Goal: Task Accomplishment & Management: Manage account settings

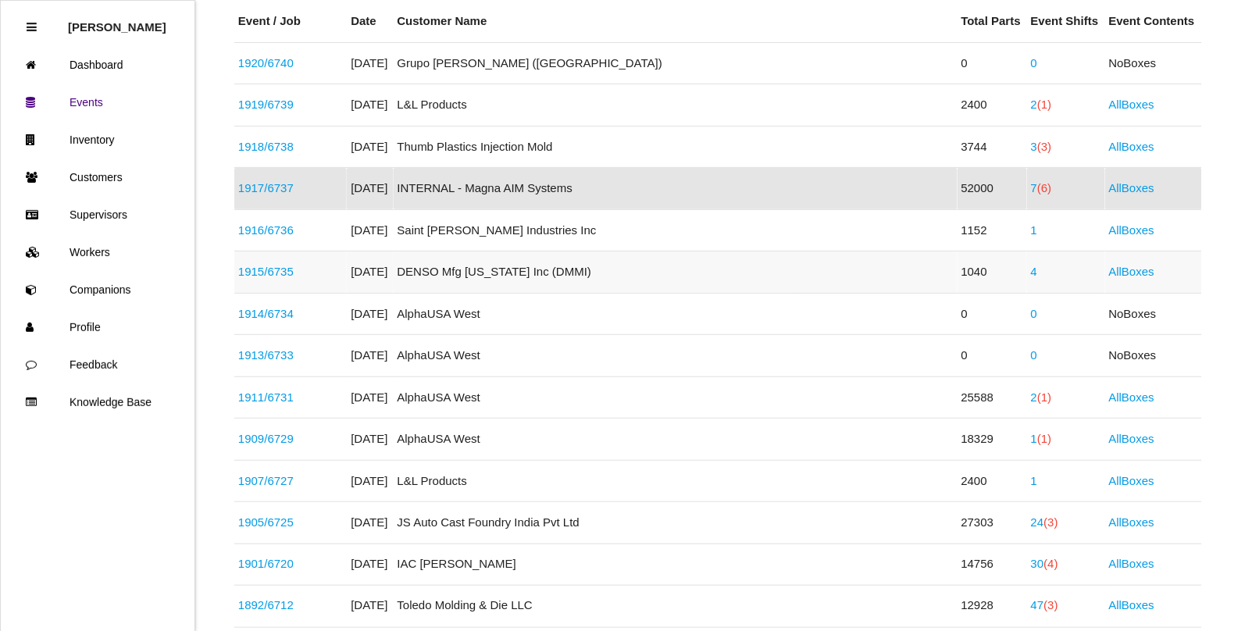
scroll to position [293, 0]
click at [1044, 568] on span "(4)" at bounding box center [1051, 562] width 14 height 13
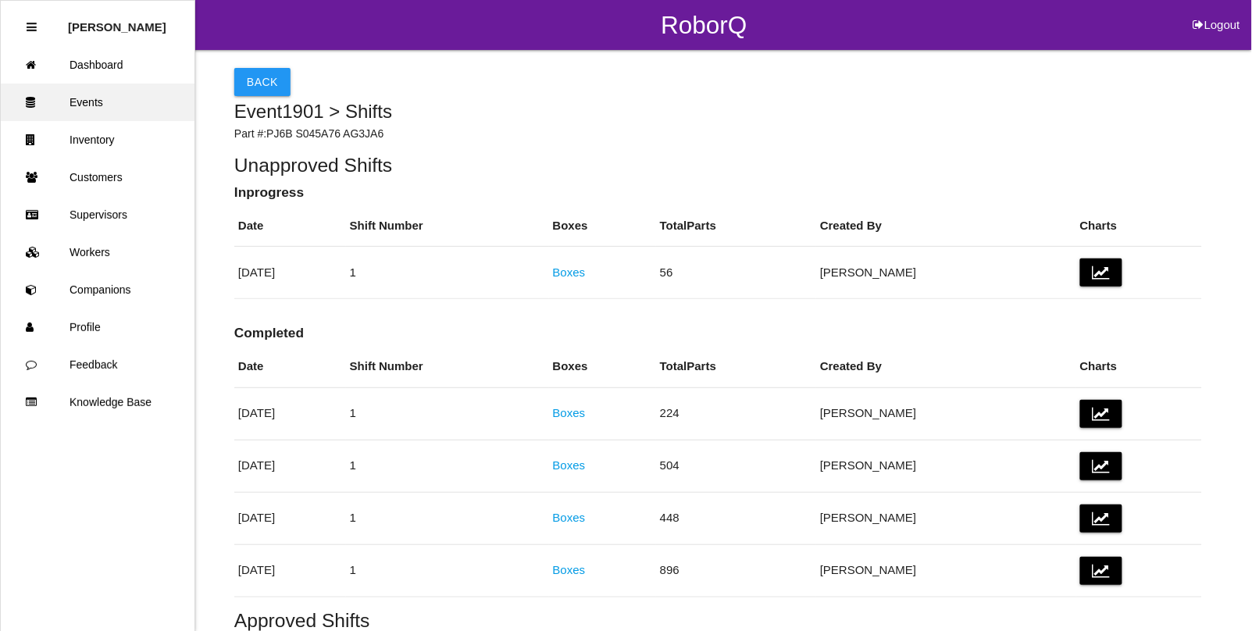
click at [91, 100] on link "Events" at bounding box center [98, 102] width 194 height 37
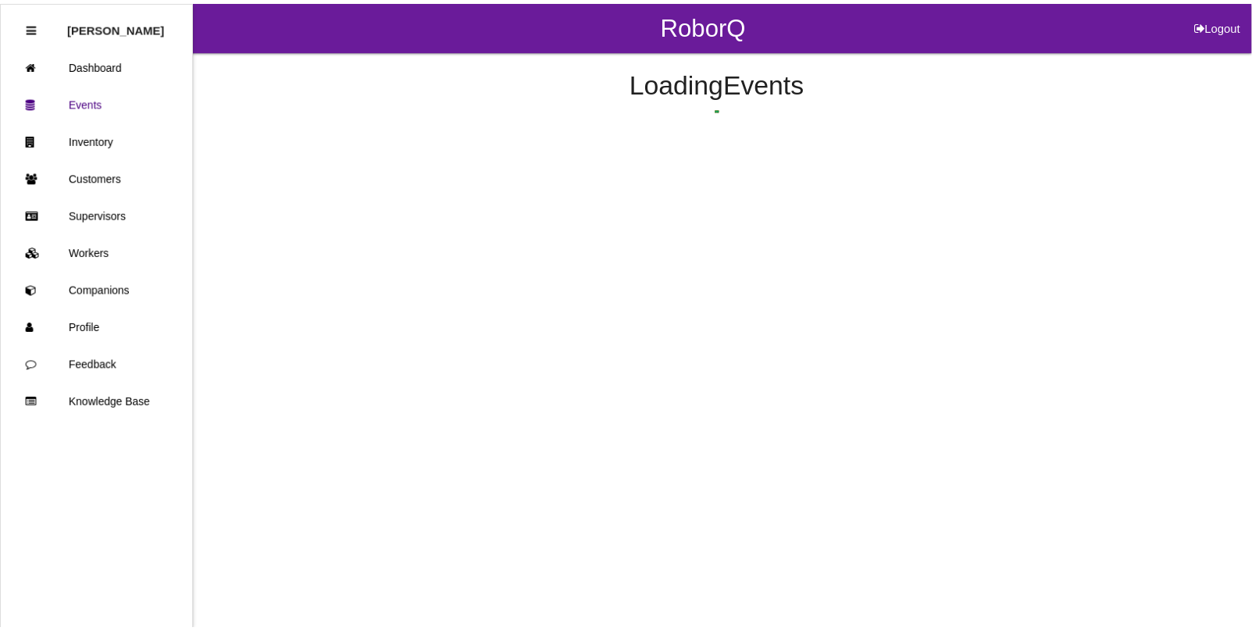
scroll to position [543, 0]
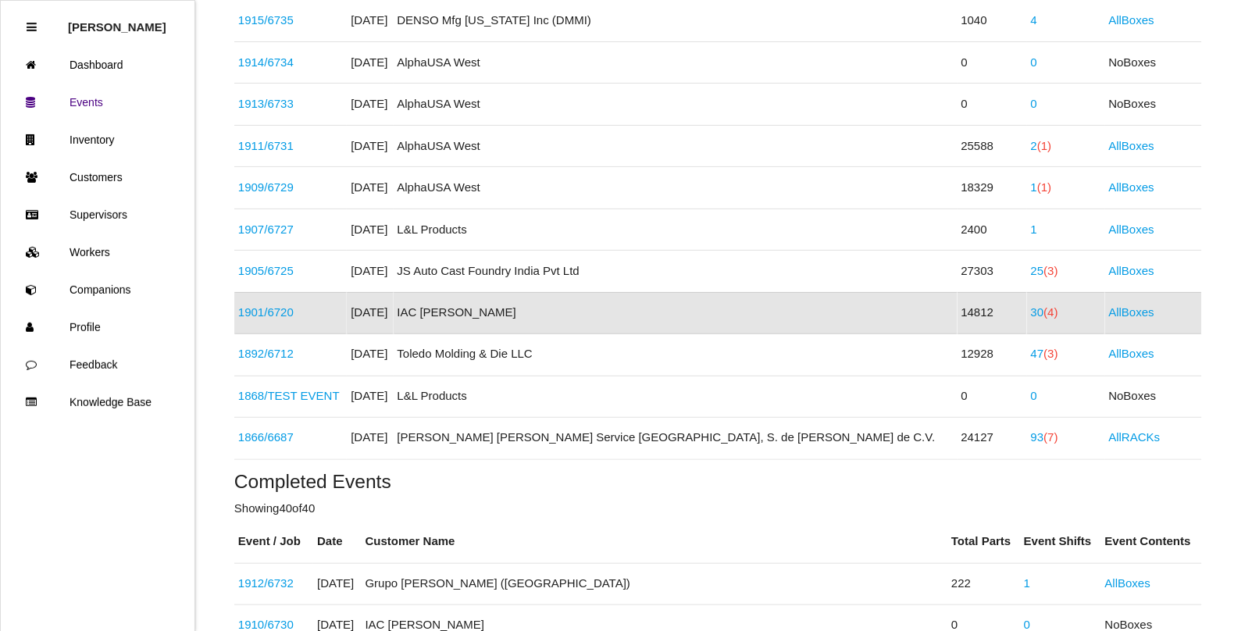
click at [246, 313] on link "1901 / 6720" at bounding box center [265, 312] width 55 height 13
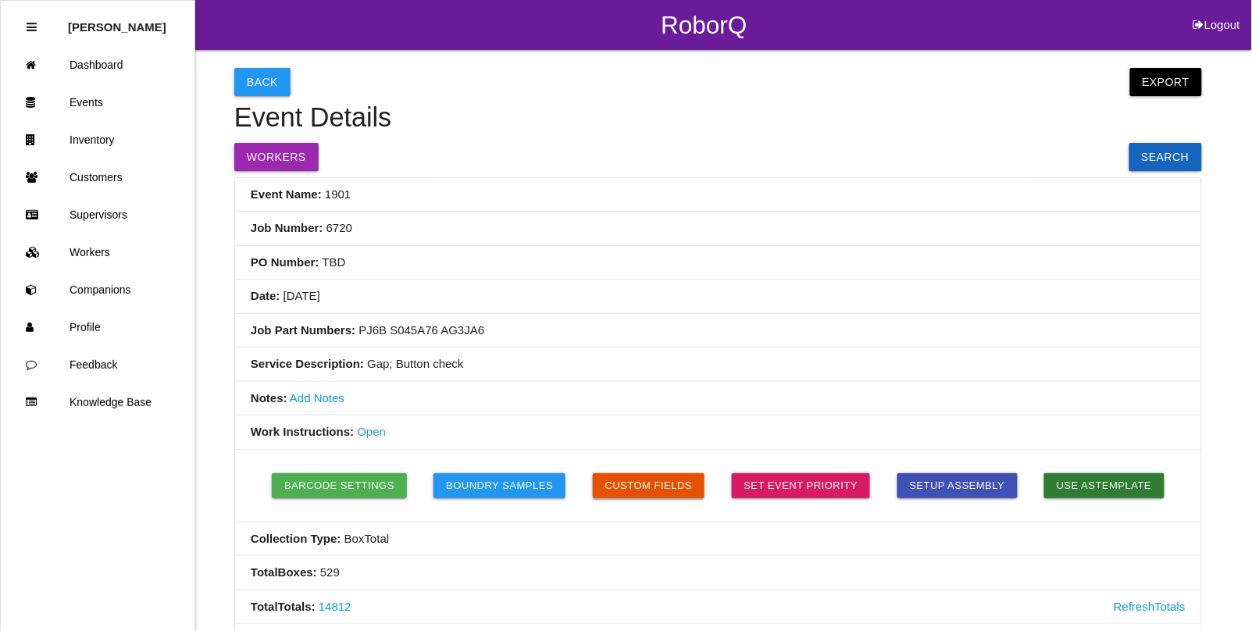
click at [630, 486] on button "Custom Fields" at bounding box center [649, 485] width 112 height 25
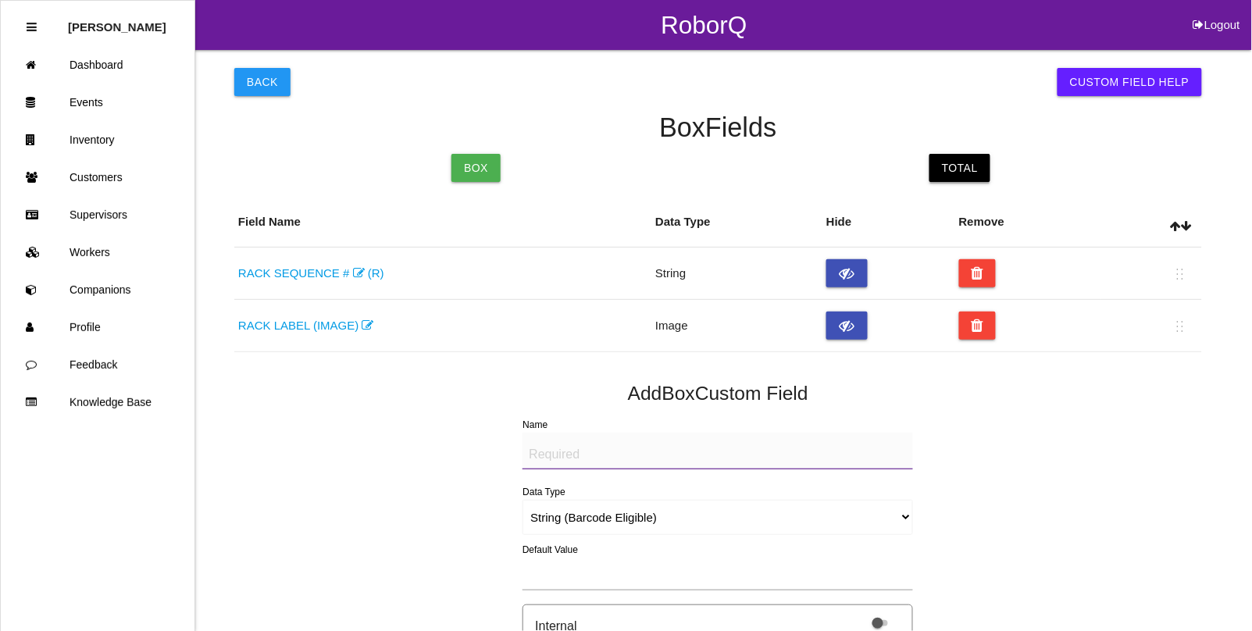
click at [958, 165] on link "Total" at bounding box center [960, 168] width 61 height 28
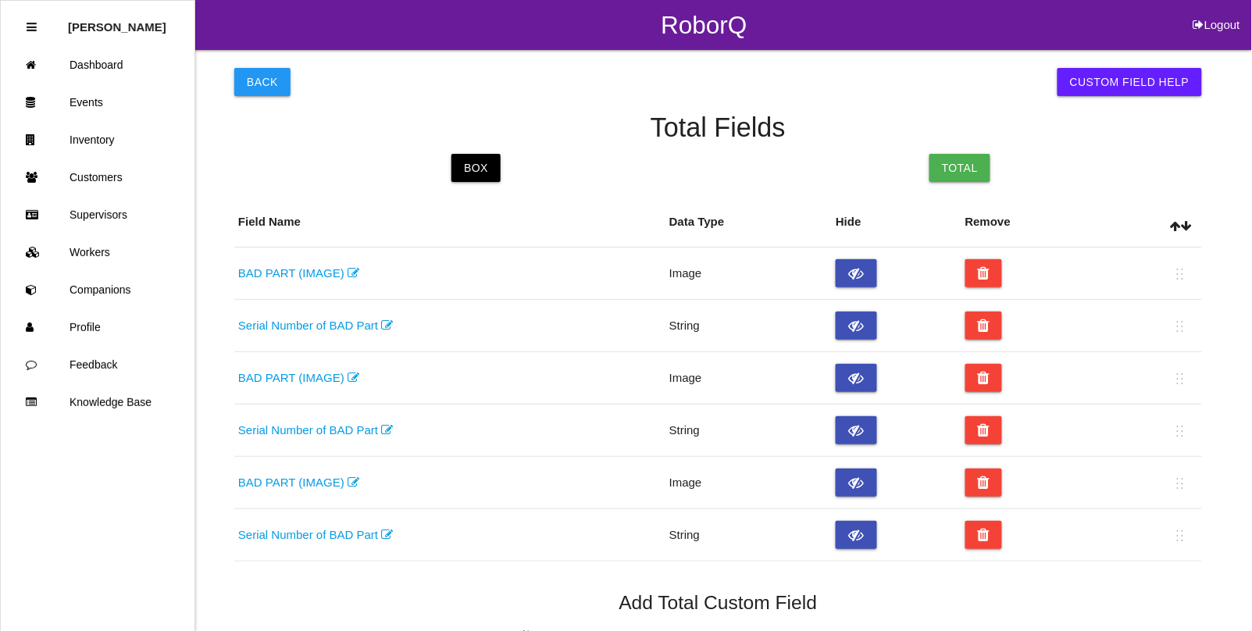
scroll to position [98, 0]
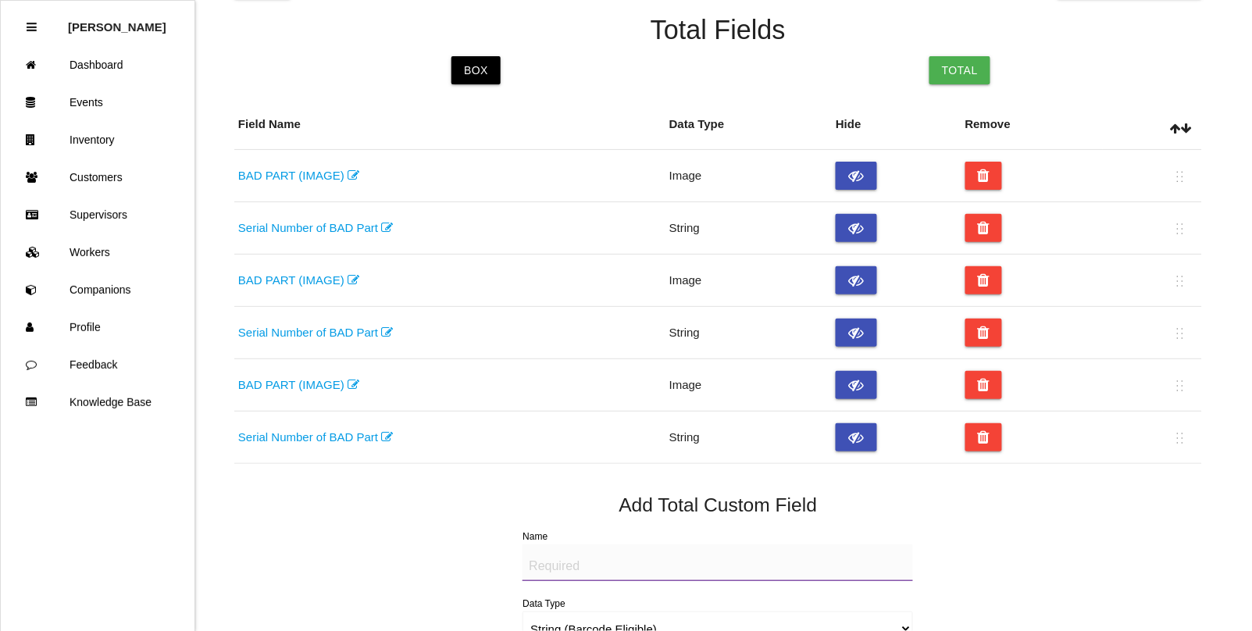
click at [587, 566] on textarea "Name" at bounding box center [718, 562] width 391 height 37
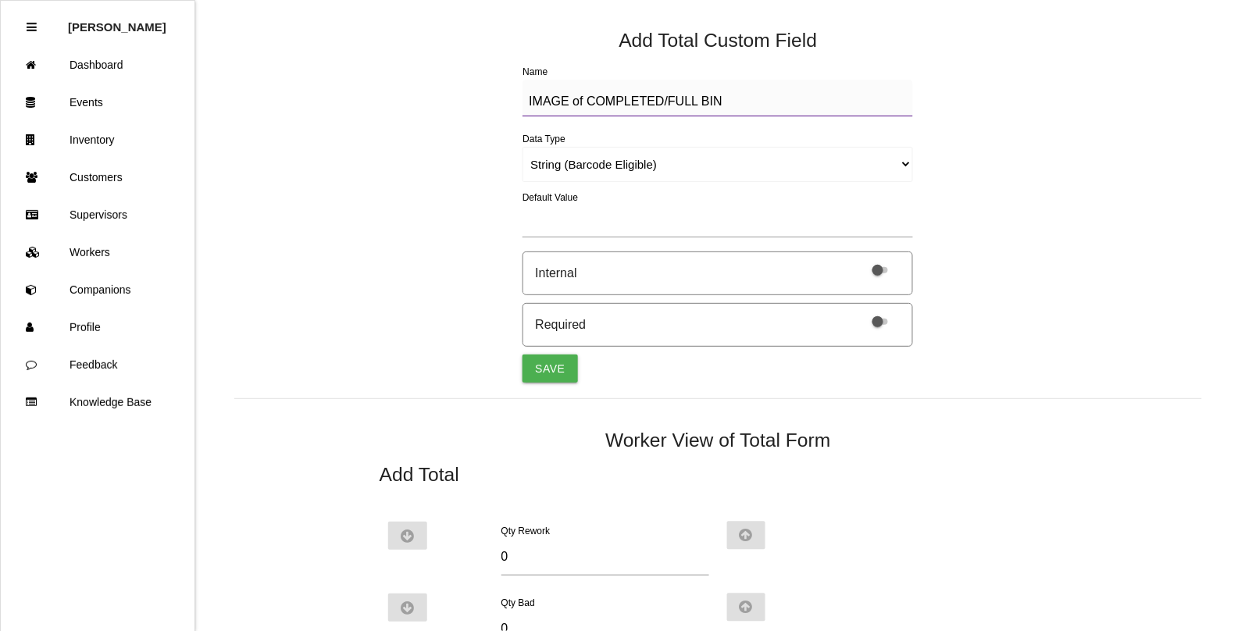
scroll to position [586, 0]
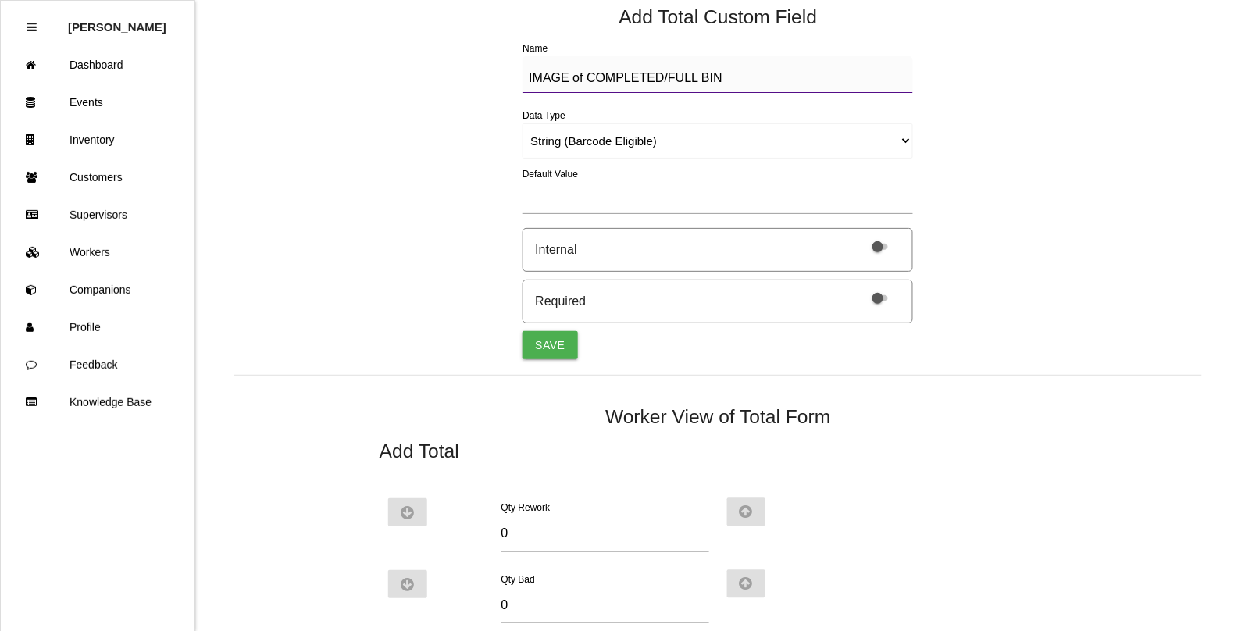
type textarea "IMAGE of COMPLETED/FULL BIN"
click at [549, 127] on select "String (Barcode Eligible) Number Instructions True/False Select One of Many Sel…" at bounding box center [718, 140] width 391 height 35
select select "imageCF"
click at [523, 123] on select "String (Barcode Eligible) Number Instructions True/False Select One of Many Sel…" at bounding box center [718, 140] width 391 height 35
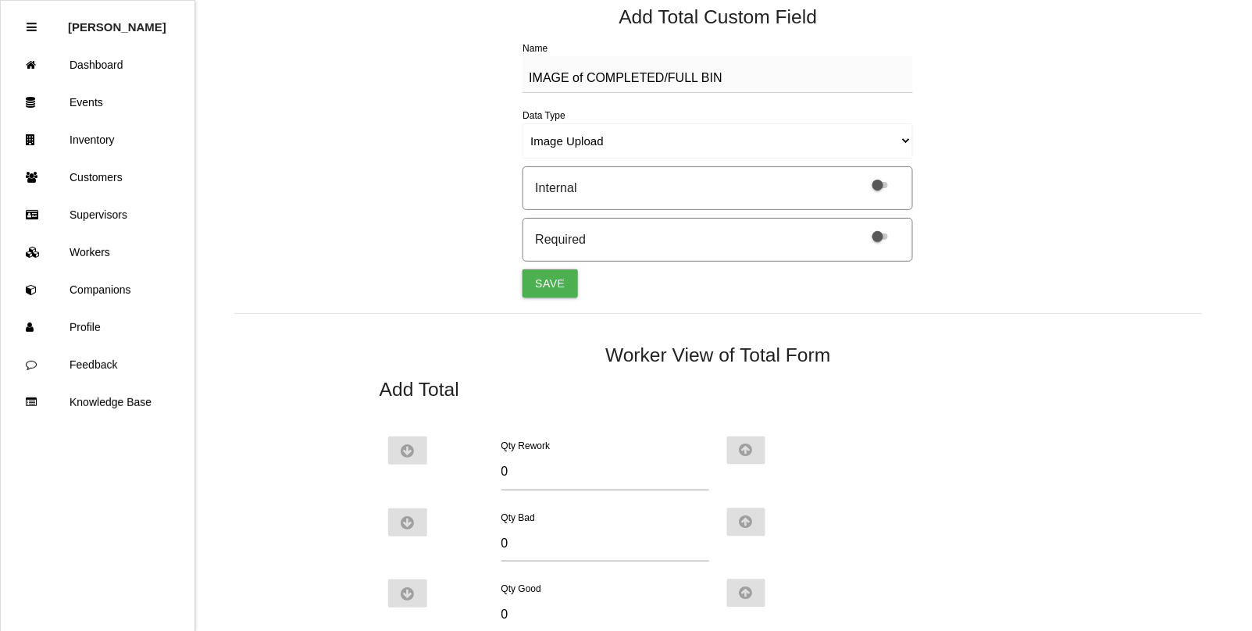
click at [880, 234] on span at bounding box center [881, 237] width 16 height 6
click at [860, 227] on input "checkbox" at bounding box center [860, 227] width 0 height 0
click at [549, 284] on button "Save" at bounding box center [550, 283] width 55 height 28
select select "string"
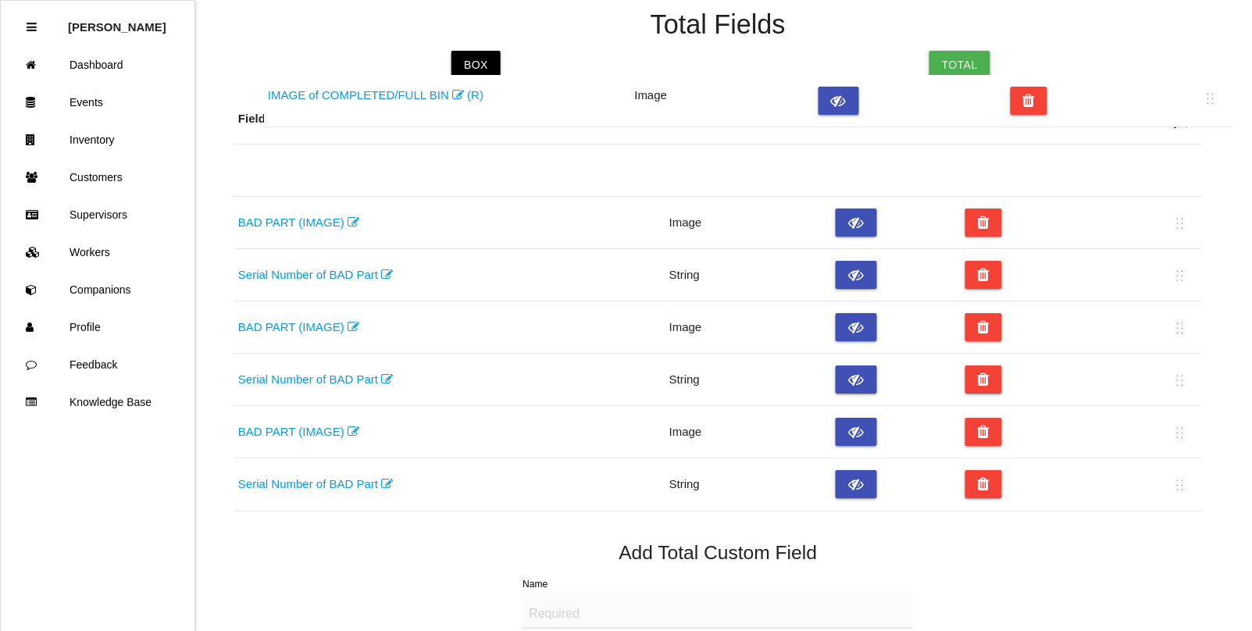
scroll to position [100, 0]
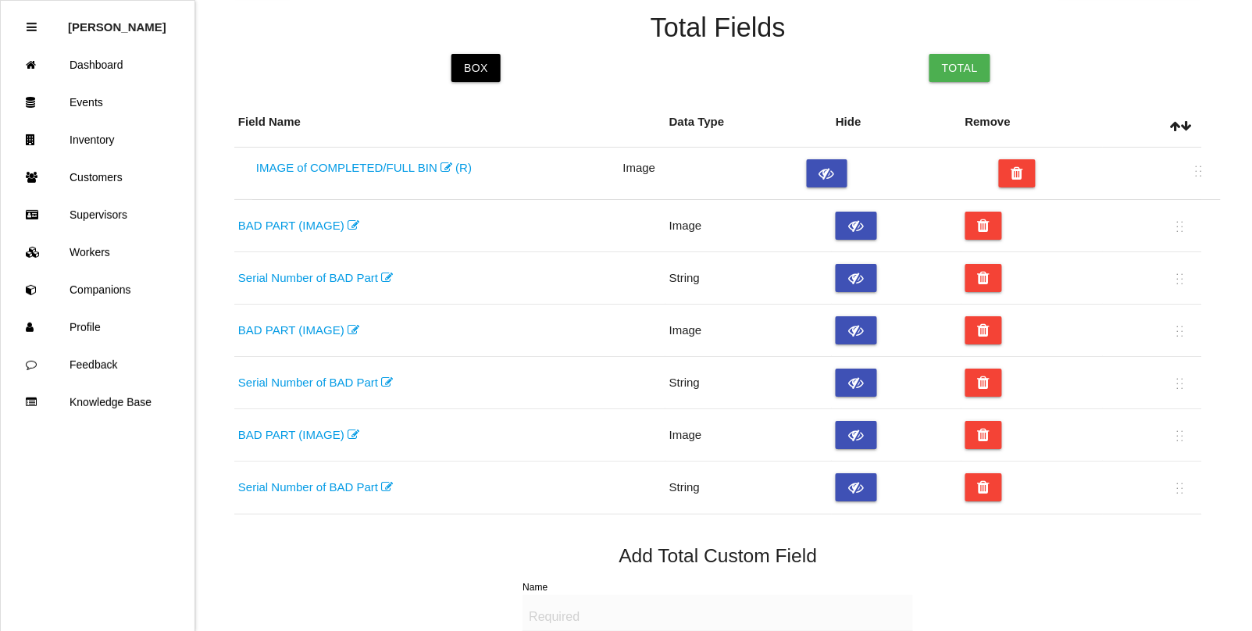
drag, startPoint x: 1182, startPoint y: 399, endPoint x: 1200, endPoint y: 176, distance: 224.1
click at [1200, 176] on table "Field Name Data Type Hide Remove BAD PART (IMAGE) Image Serial Number of BAD Pa…" at bounding box center [718, 306] width 968 height 417
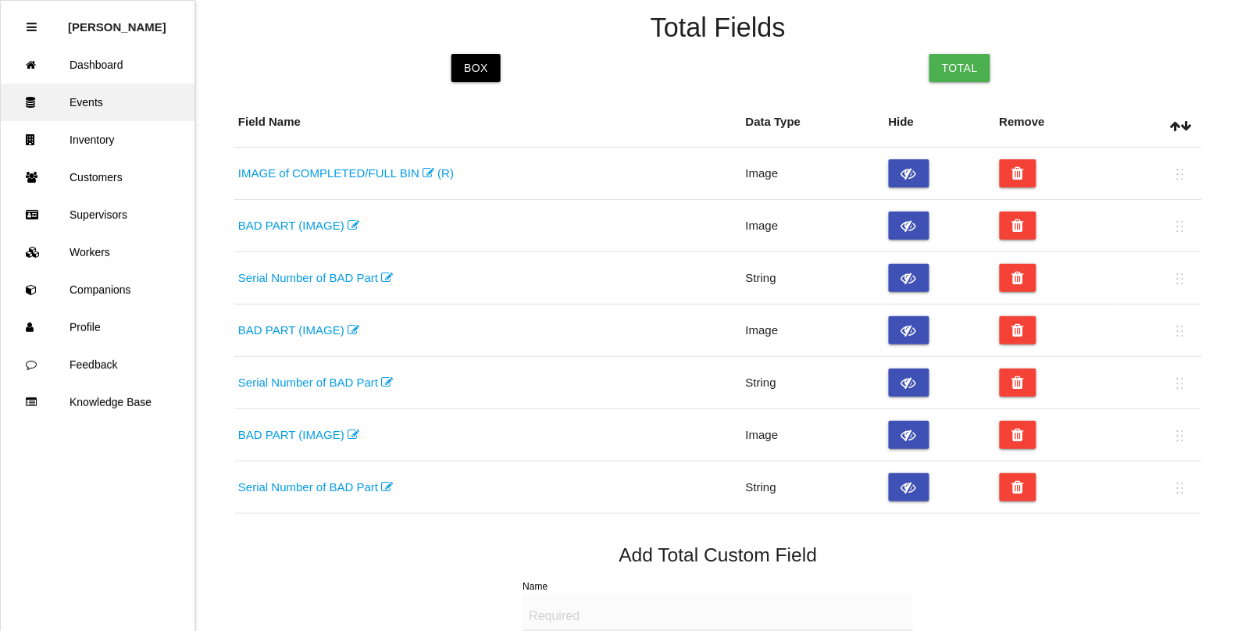
click at [87, 107] on link "Events" at bounding box center [98, 102] width 194 height 37
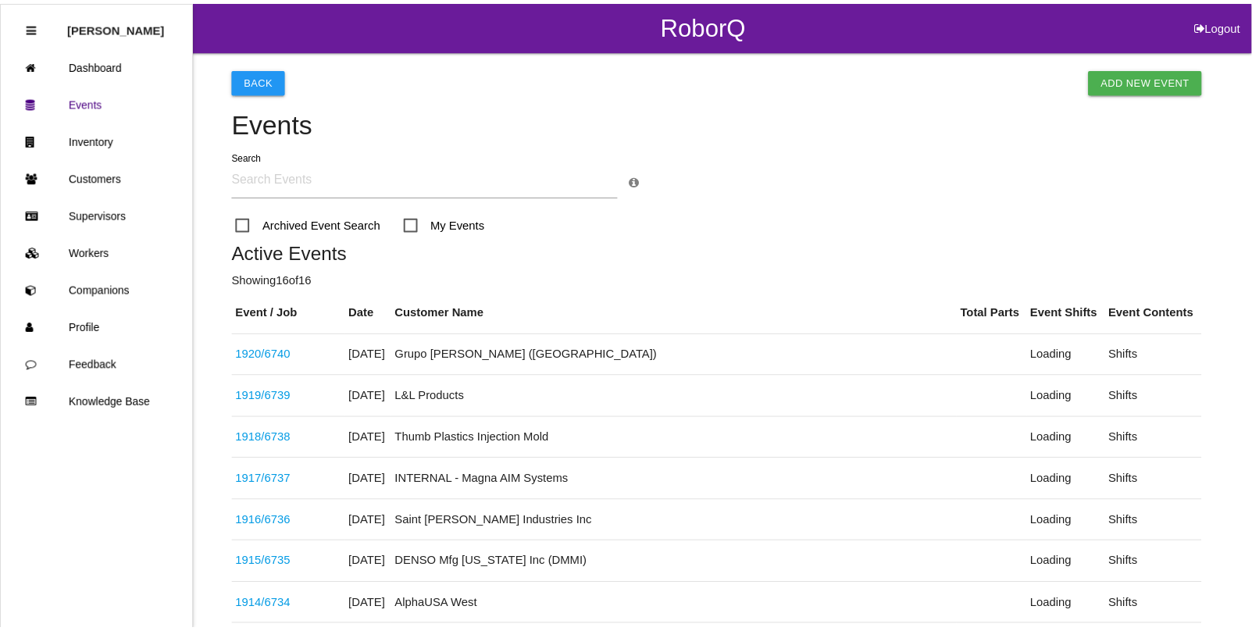
scroll to position [543, 0]
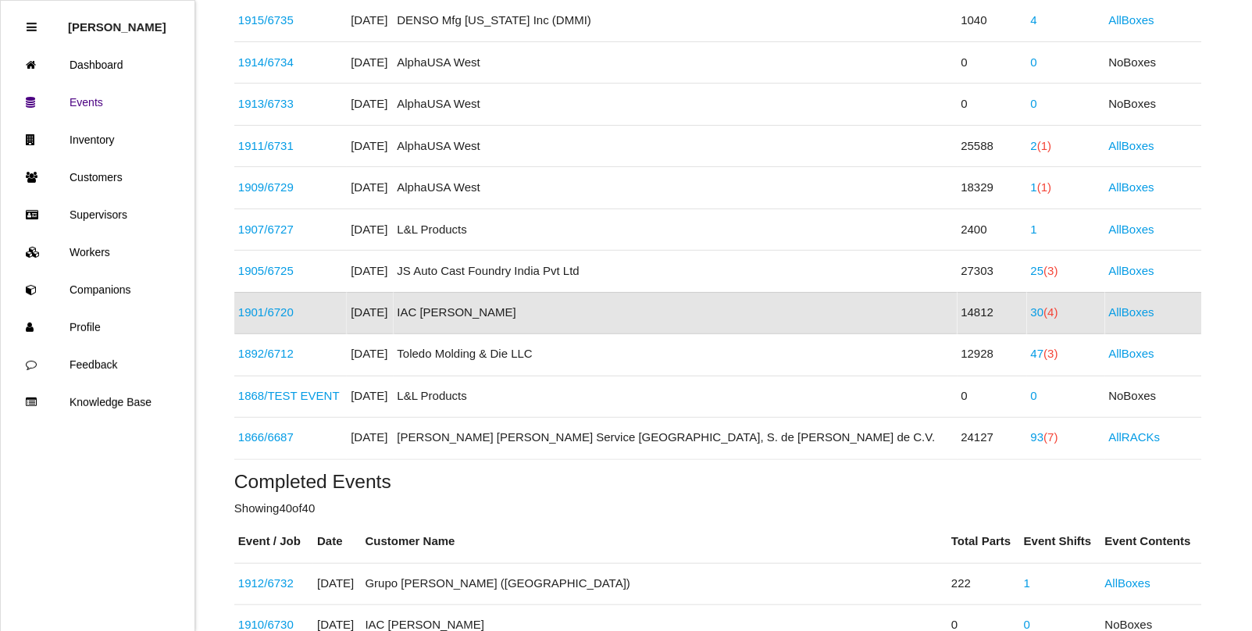
click at [1044, 311] on span "(4)" at bounding box center [1051, 312] width 14 height 13
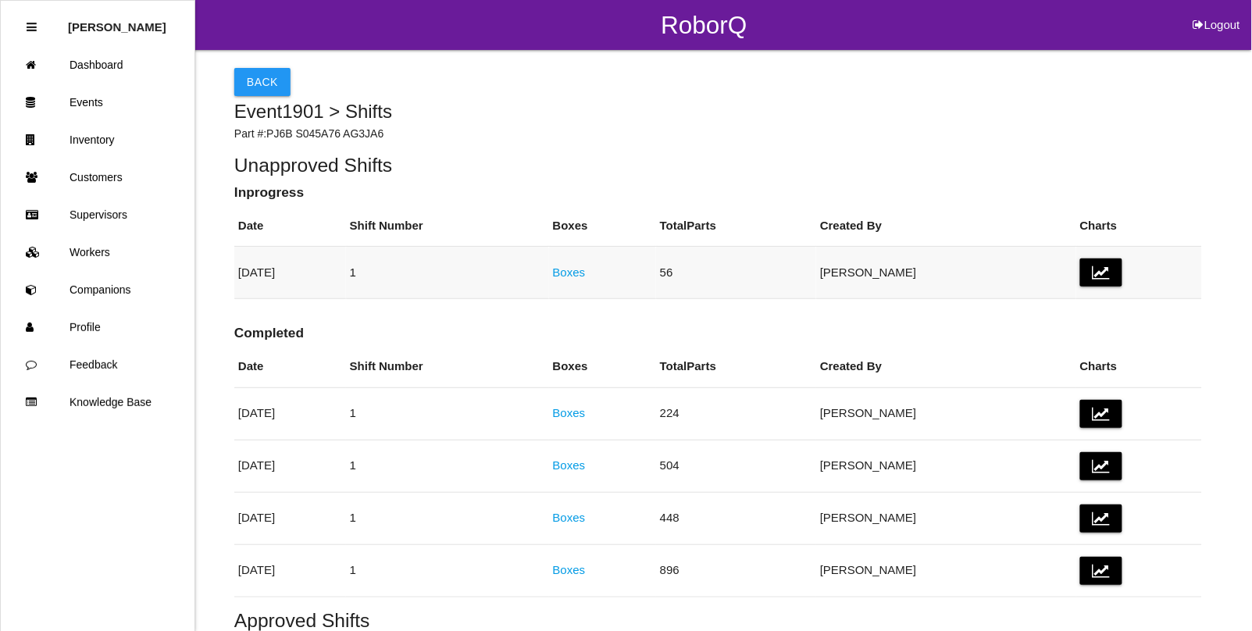
click at [586, 278] on link "Boxes" at bounding box center [569, 272] width 33 height 13
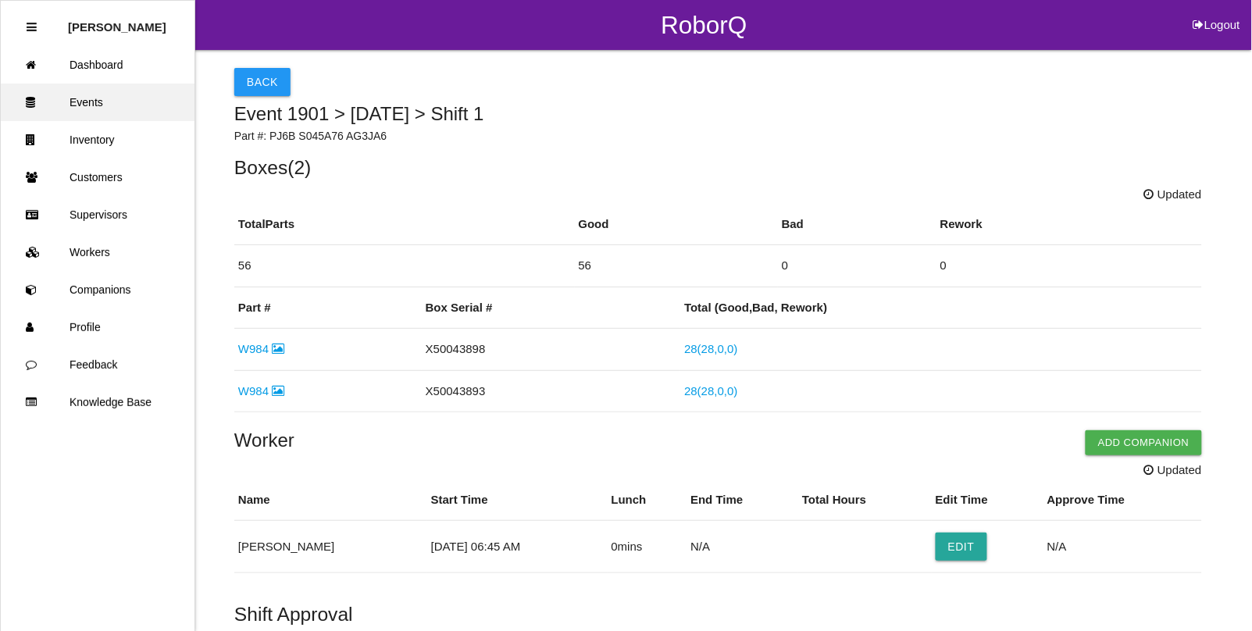
click at [94, 98] on link "Events" at bounding box center [98, 102] width 194 height 37
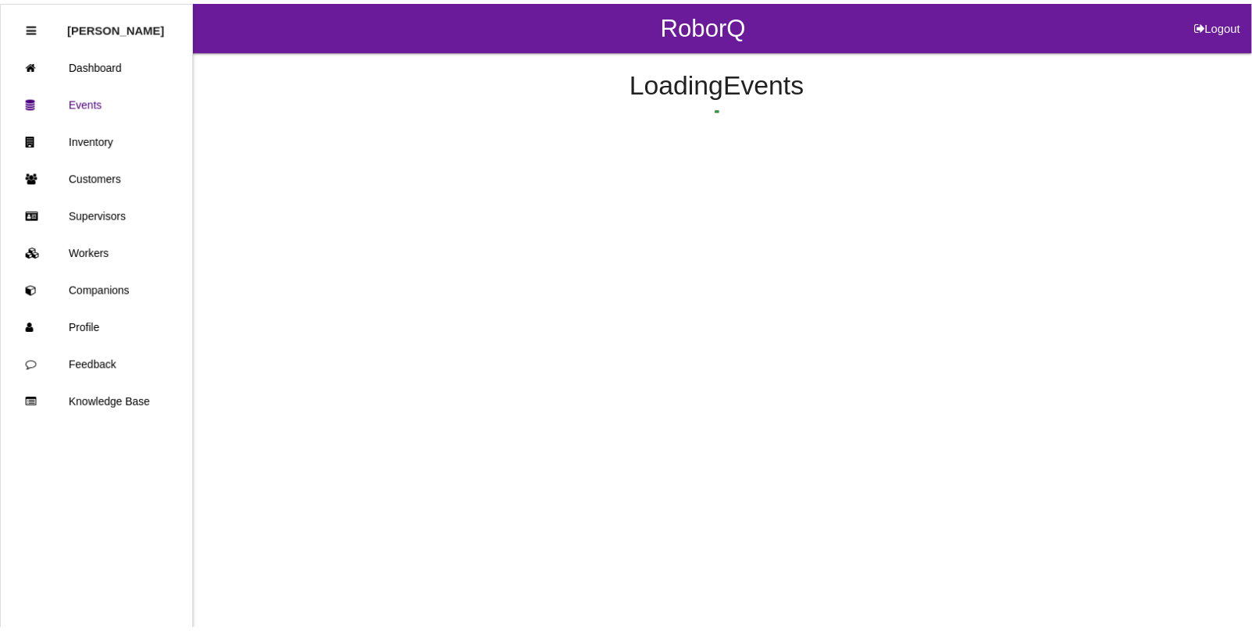
scroll to position [543, 0]
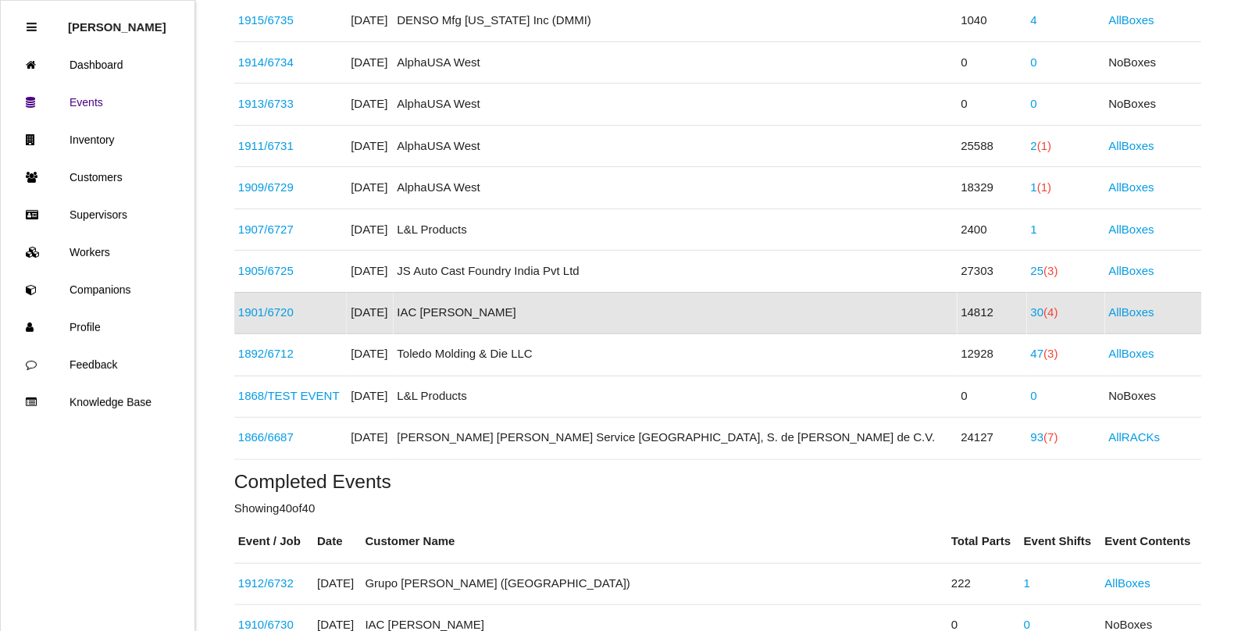
click at [1031, 315] on link "30 (4)" at bounding box center [1044, 312] width 27 height 13
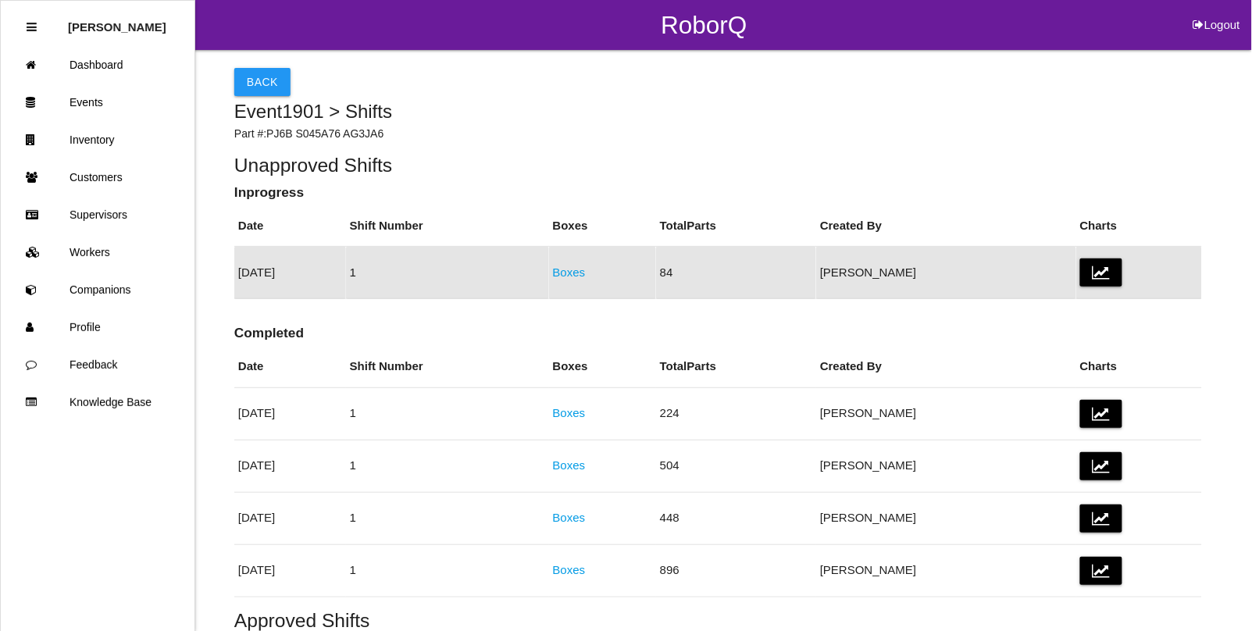
click at [586, 271] on link "Boxes" at bounding box center [569, 272] width 33 height 13
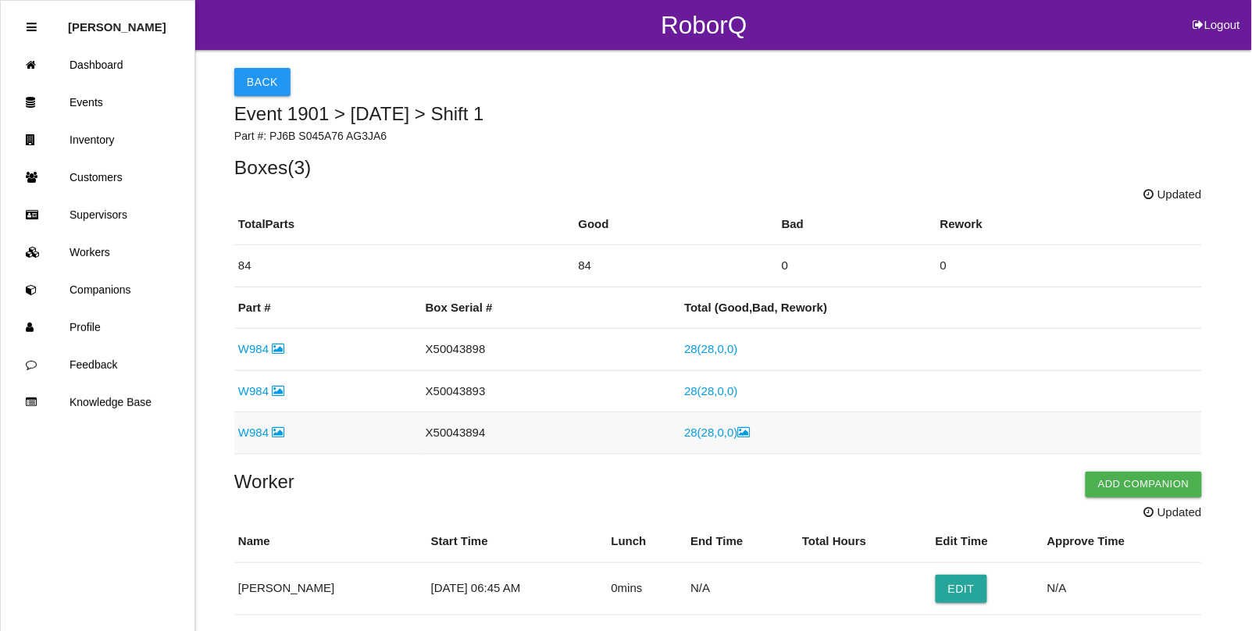
click at [729, 439] on link "28 ( 28 , 0 , 0 )" at bounding box center [717, 432] width 66 height 13
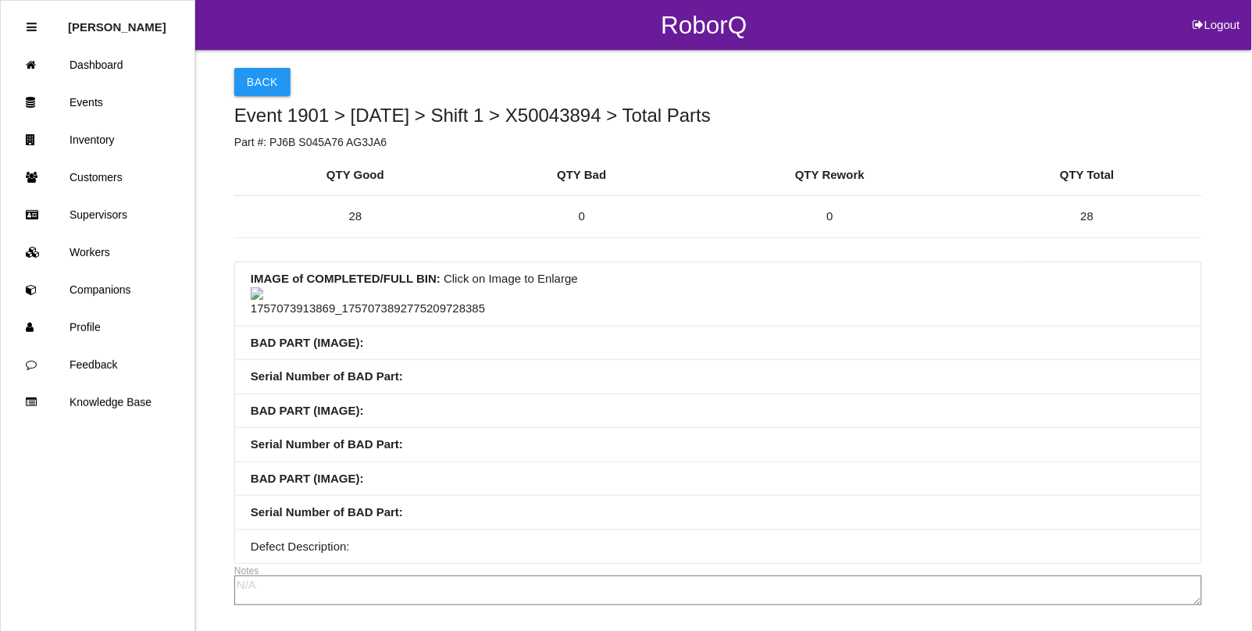
click at [262, 318] on img at bounding box center [368, 302] width 234 height 30
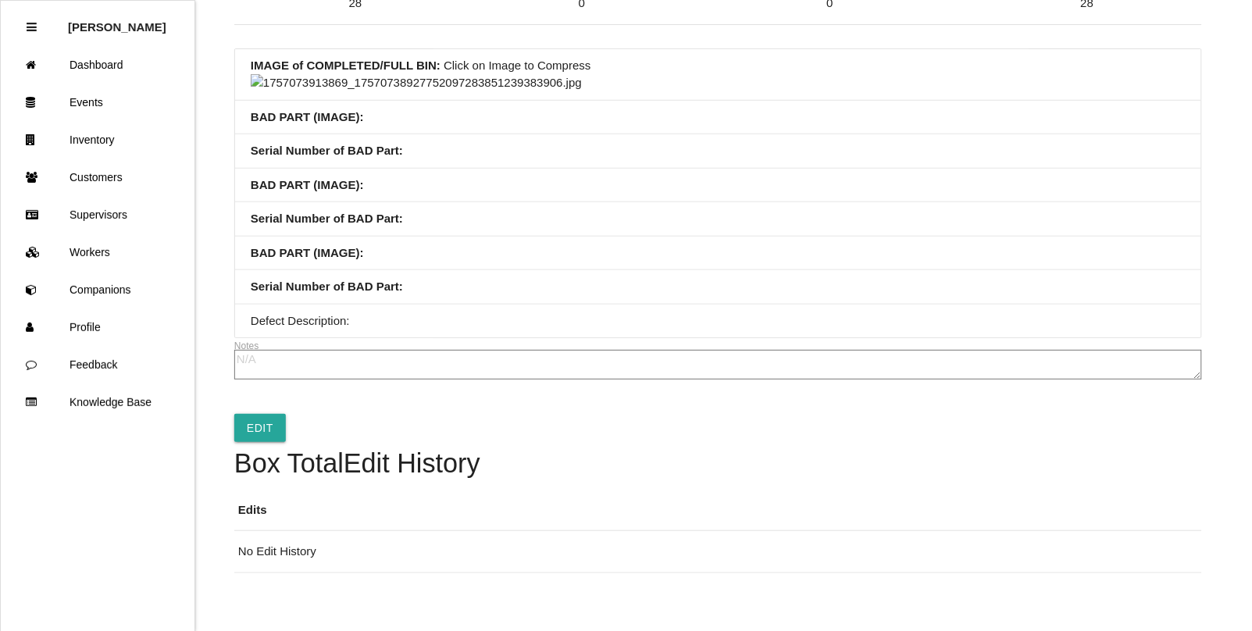
scroll to position [195, 0]
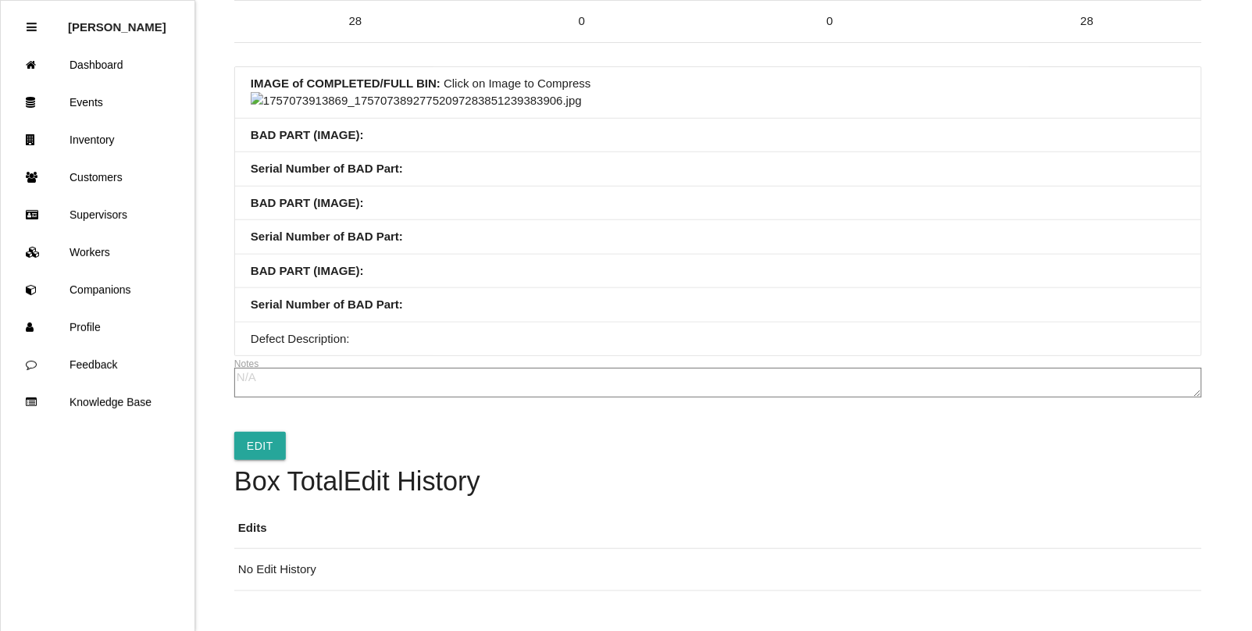
click at [582, 110] on img at bounding box center [416, 101] width 331 height 18
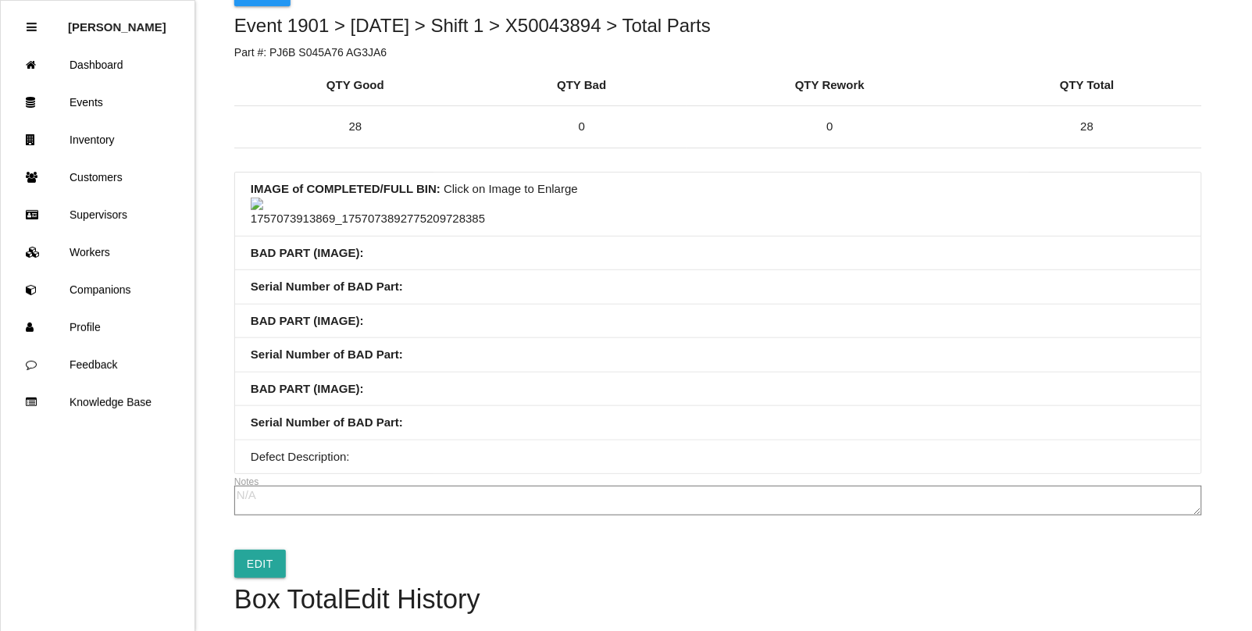
scroll to position [0, 0]
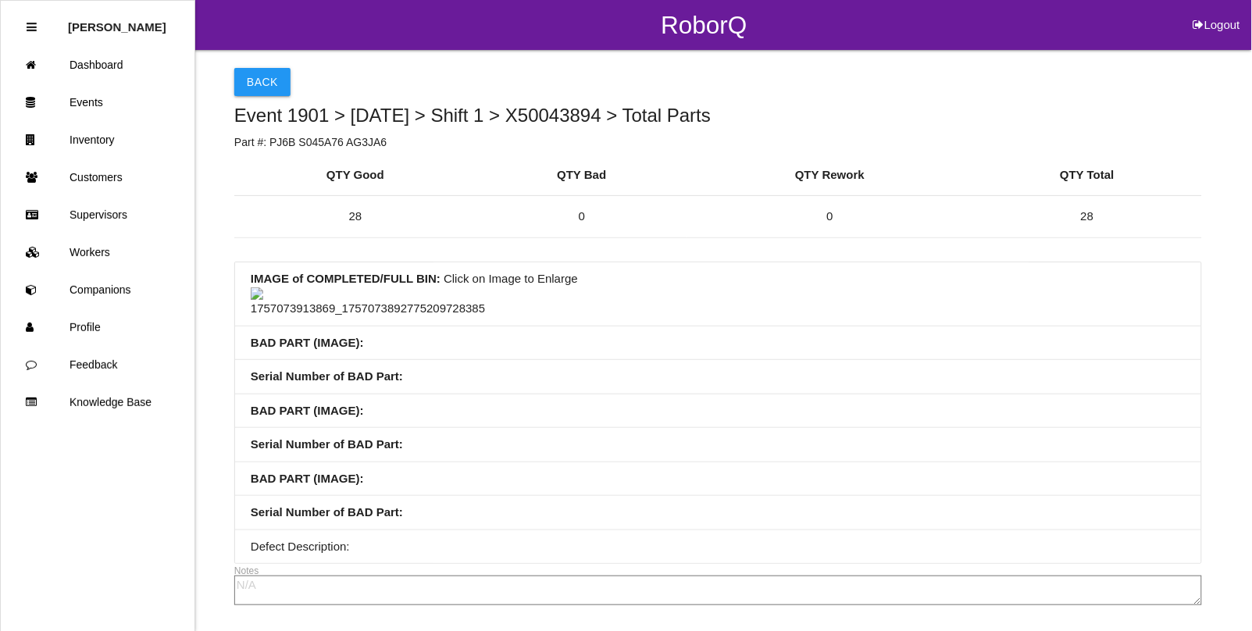
click at [363, 318] on img at bounding box center [368, 302] width 234 height 30
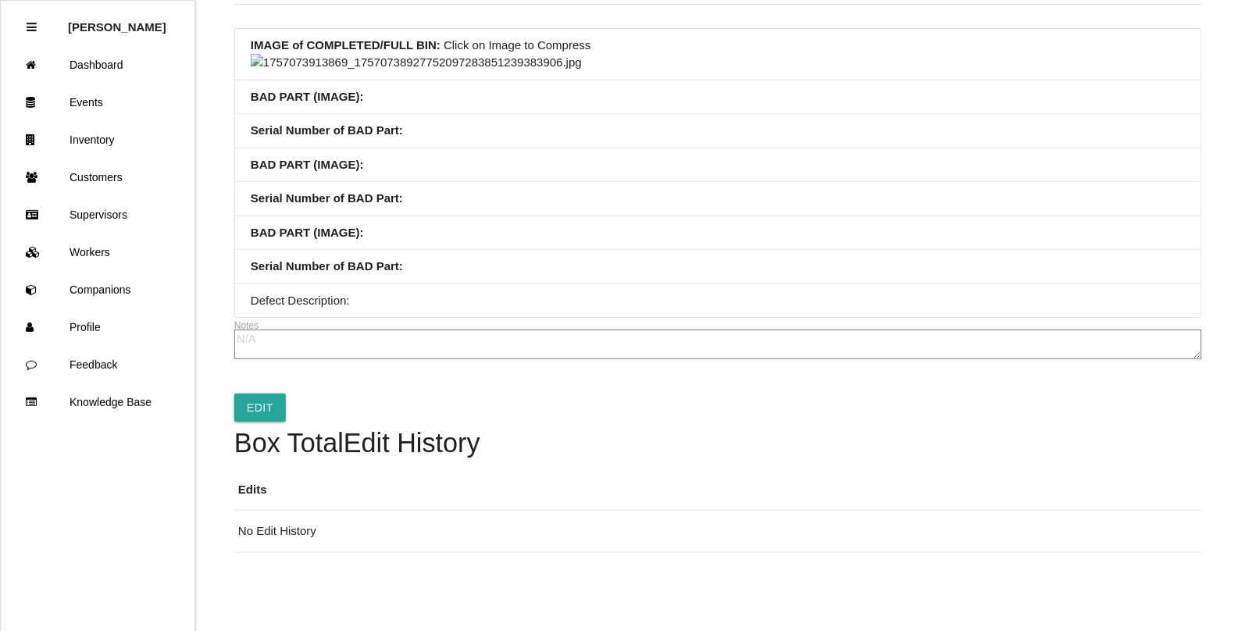
scroll to position [586, 0]
click at [572, 72] on img at bounding box center [416, 63] width 331 height 18
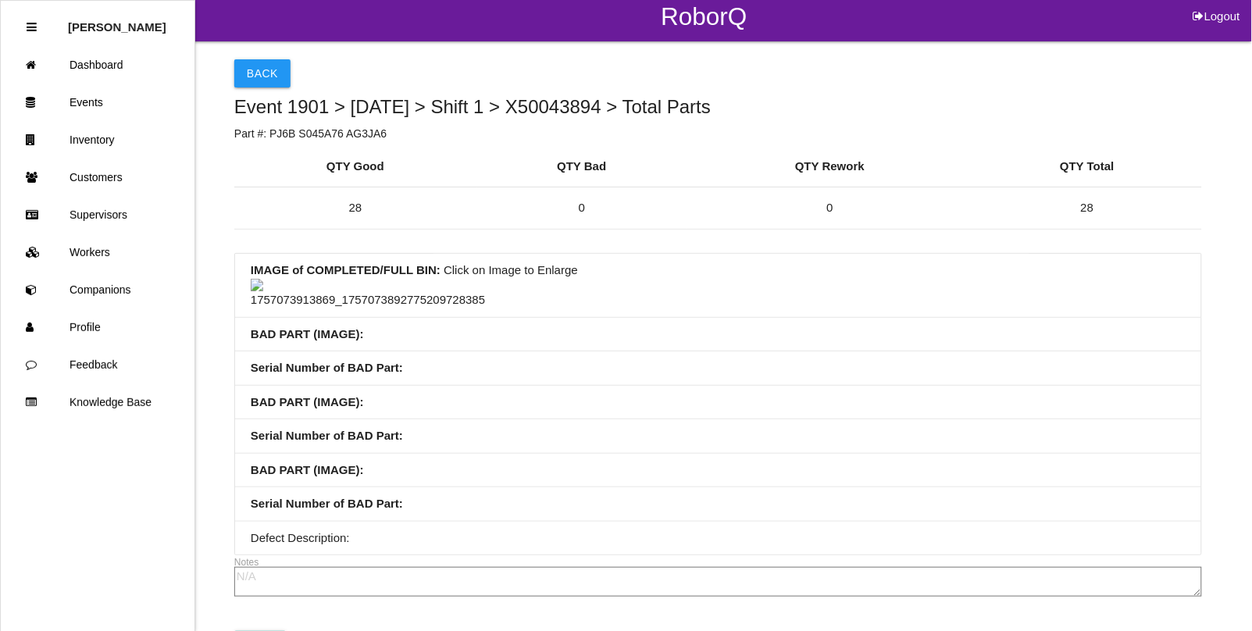
scroll to position [0, 0]
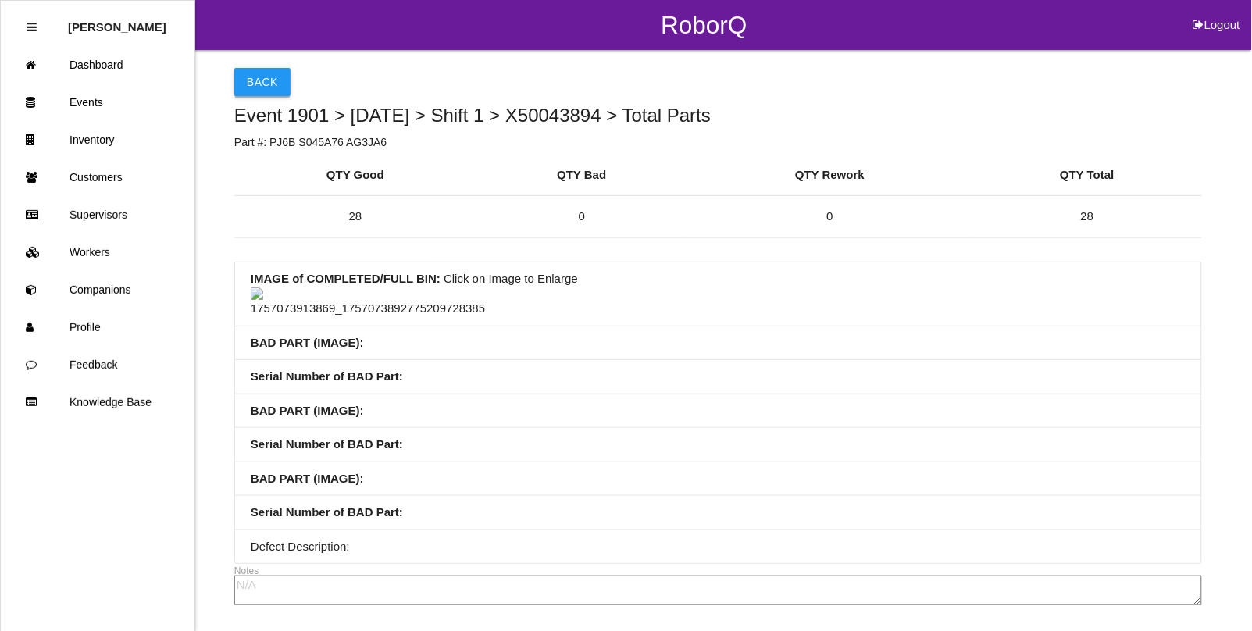
click at [255, 78] on button "Back" at bounding box center [262, 82] width 56 height 28
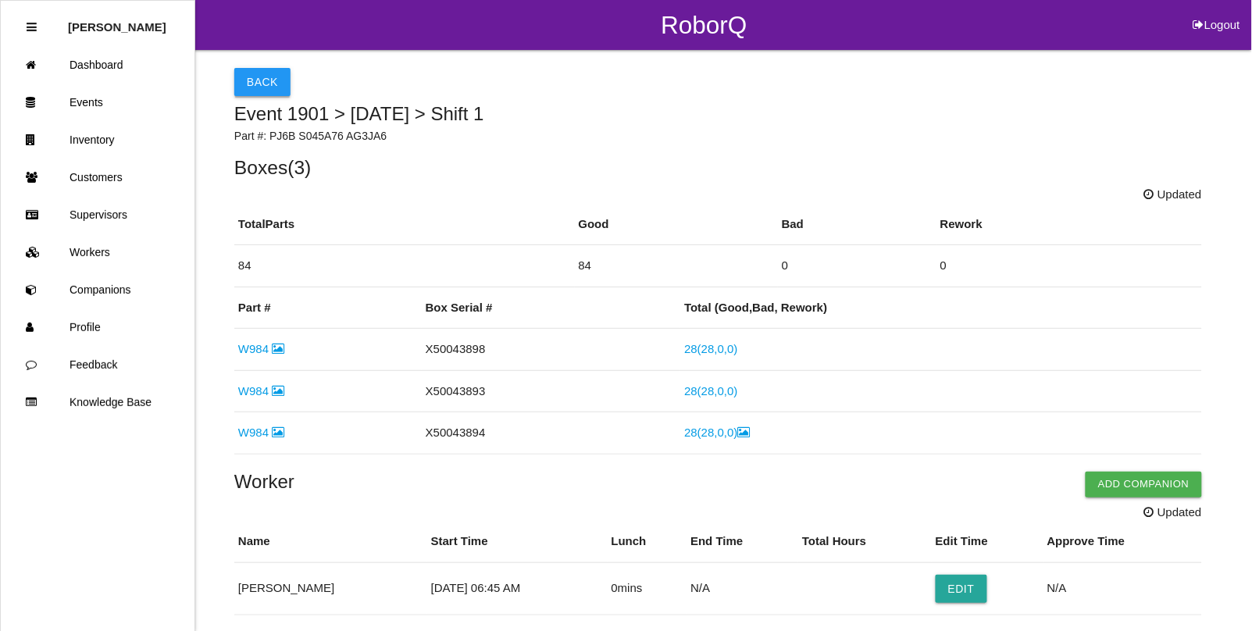
click at [269, 84] on button "Back" at bounding box center [262, 82] width 56 height 28
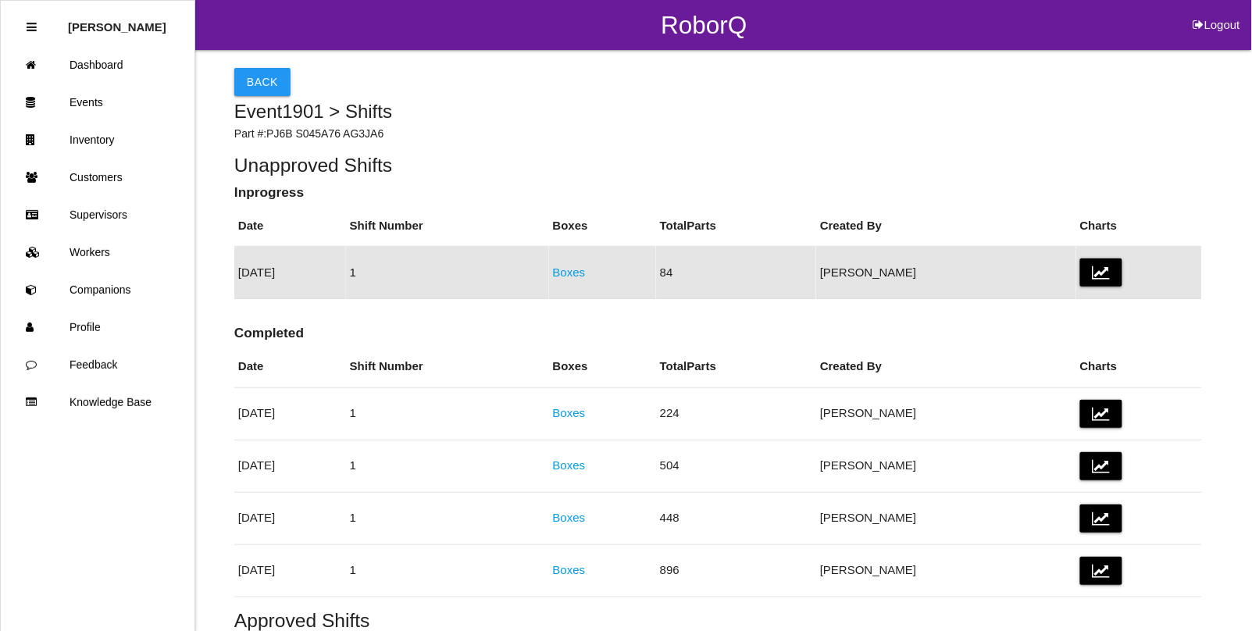
click at [586, 273] on link "Boxes" at bounding box center [569, 272] width 33 height 13
